Goal: Task Accomplishment & Management: Manage account settings

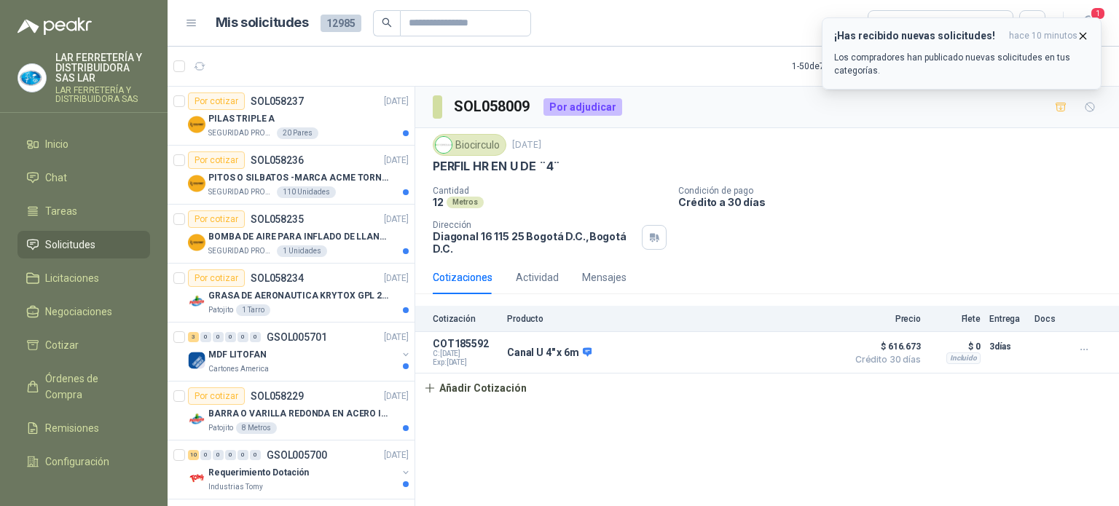
click at [923, 56] on p "Los compradores han publicado nuevas solicitudes en tus categorías." at bounding box center [961, 64] width 255 height 26
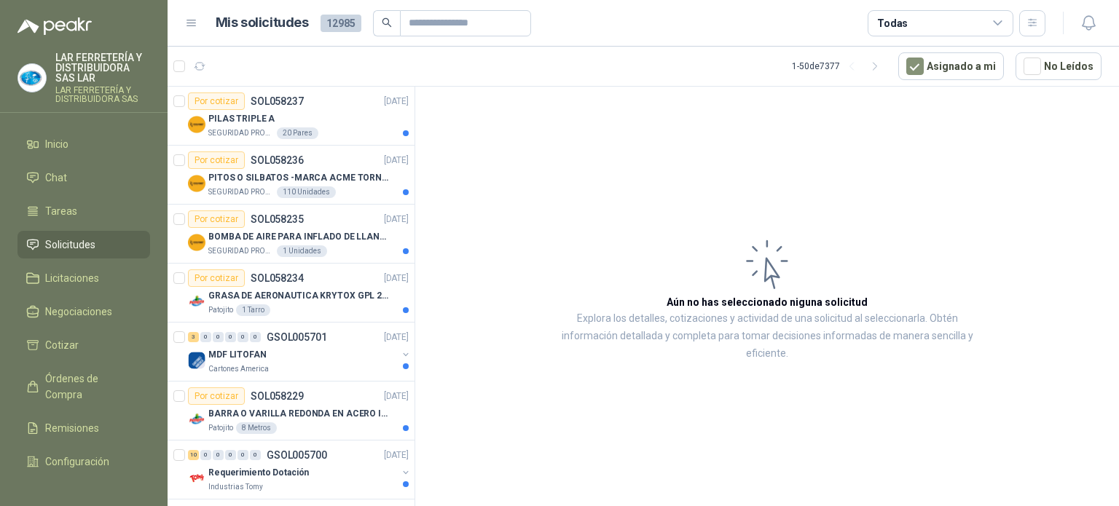
click at [921, 23] on div "Todas" at bounding box center [941, 23] width 146 height 26
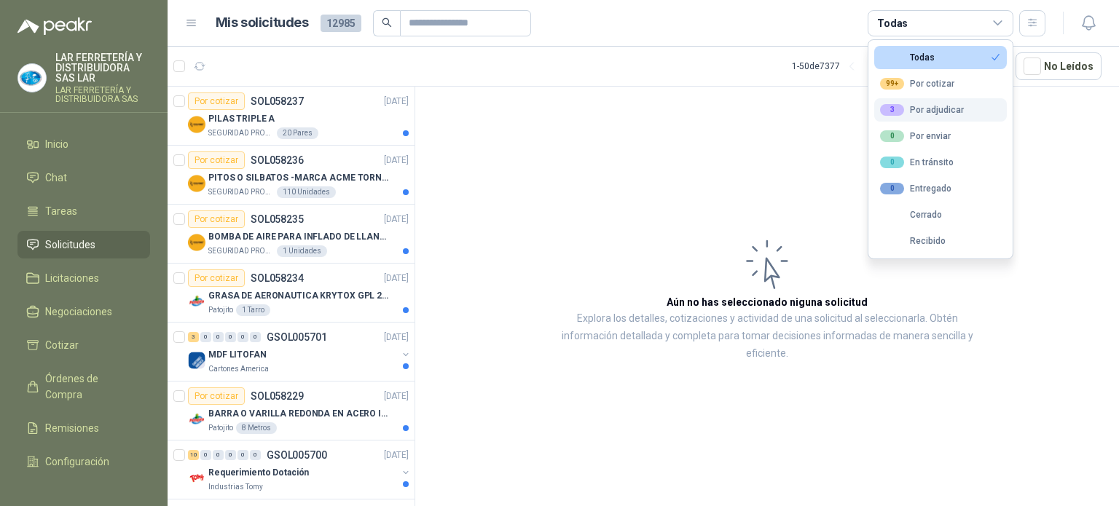
click at [899, 113] on div "3" at bounding box center [892, 110] width 24 height 12
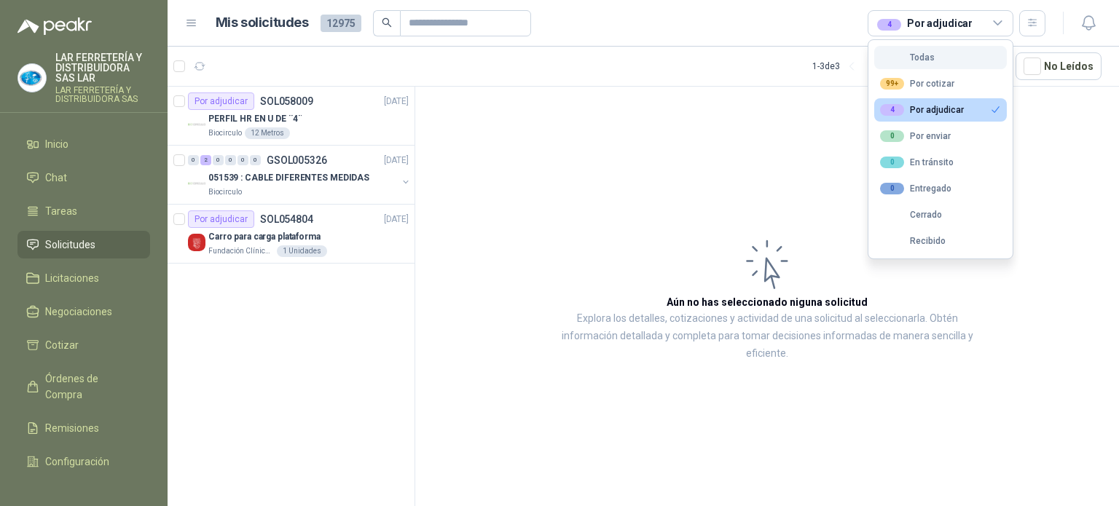
click at [955, 58] on button "Todas" at bounding box center [941, 57] width 133 height 23
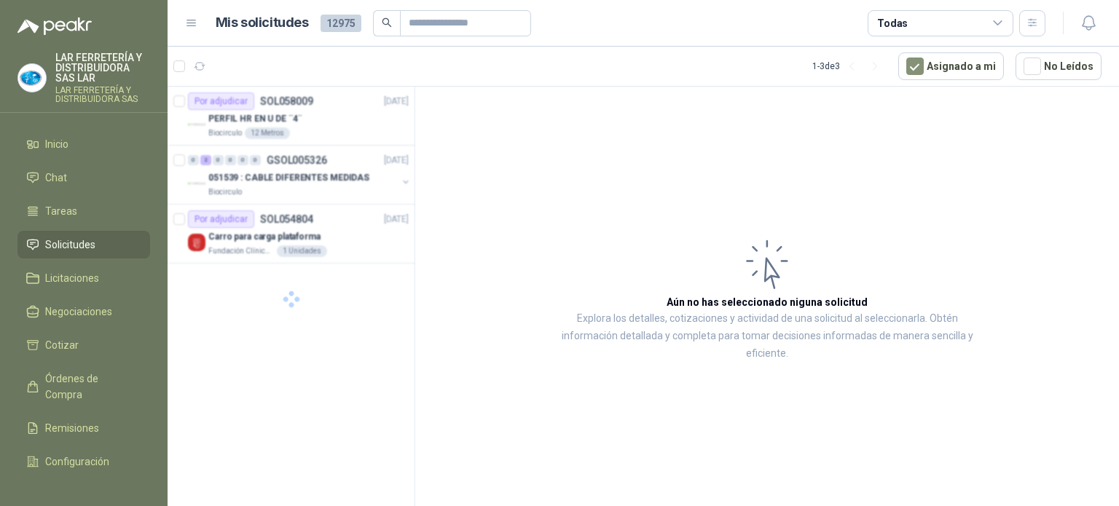
click at [930, 26] on div "Todas" at bounding box center [941, 23] width 146 height 26
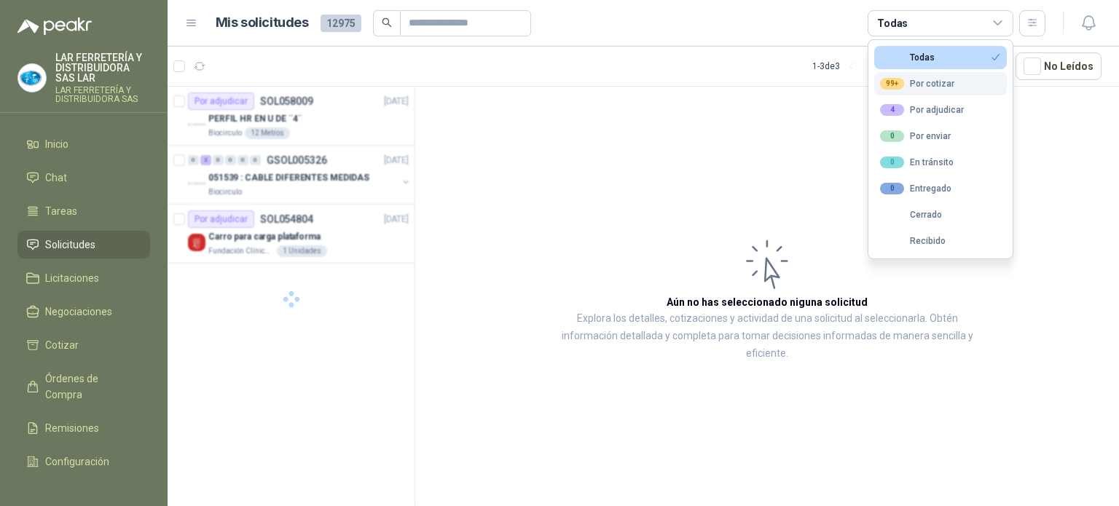
click at [931, 80] on div "99+ Por cotizar" at bounding box center [917, 84] width 74 height 12
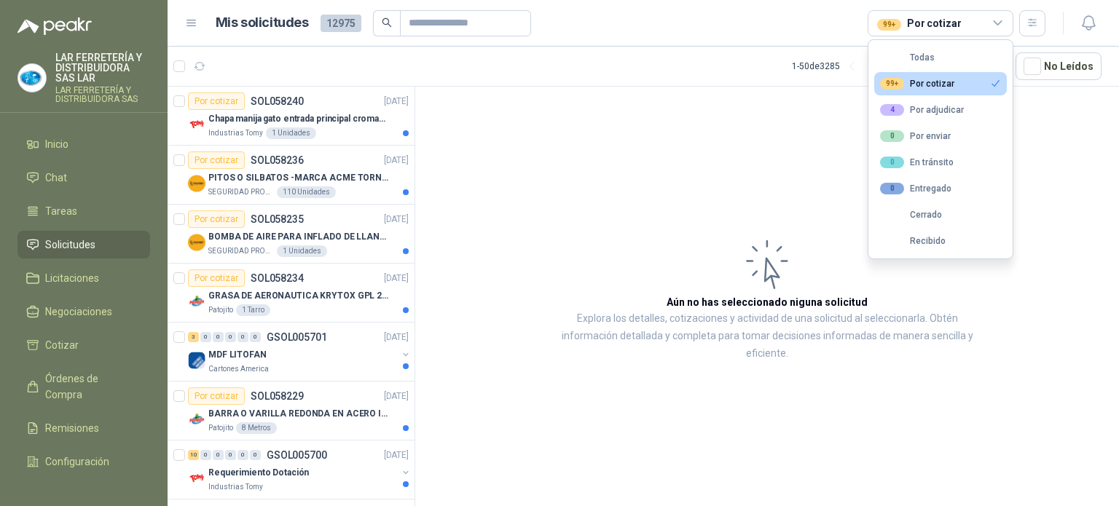
click at [577, 29] on article "Mis solicitudes 12975 99+ Por cotizar" at bounding box center [631, 23] width 831 height 26
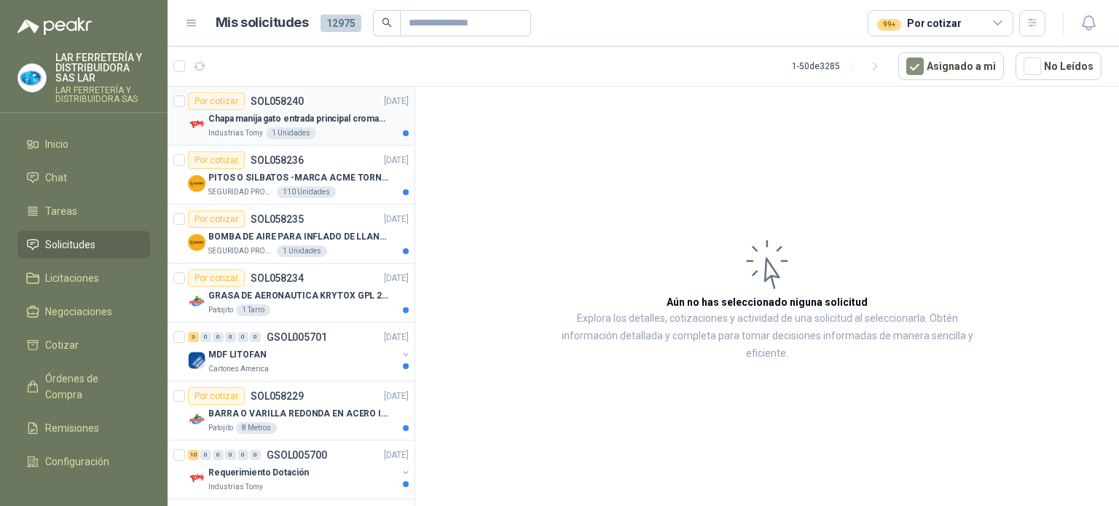
click at [344, 122] on p "Chapa manija gato entrada principal cromado mate llave de seguridad" at bounding box center [298, 119] width 181 height 14
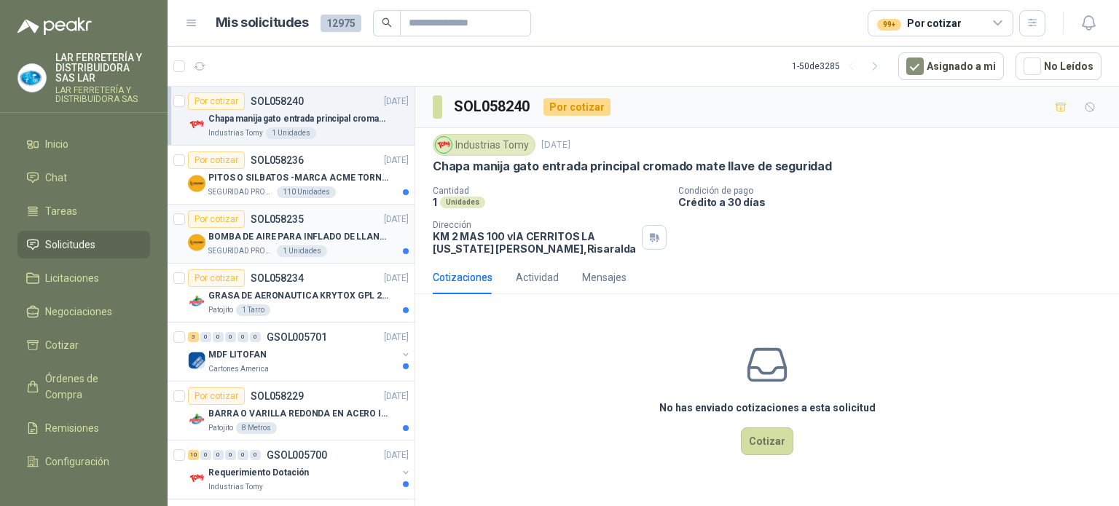
click at [343, 219] on div "Por cotizar SOL058235 [DATE]" at bounding box center [298, 219] width 221 height 17
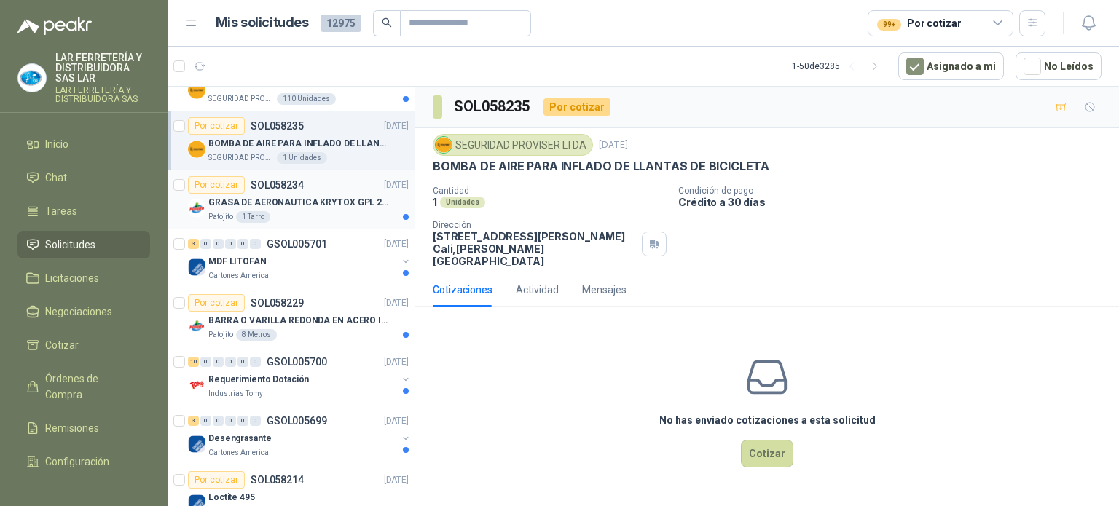
scroll to position [146, 0]
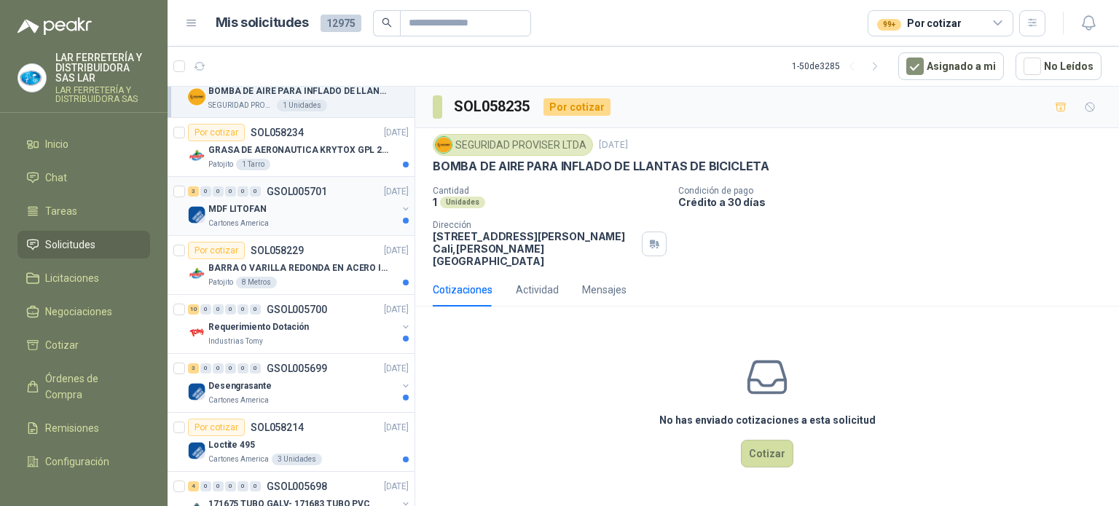
click at [329, 218] on div "Cartones America" at bounding box center [302, 224] width 189 height 12
